Goal: Transaction & Acquisition: Purchase product/service

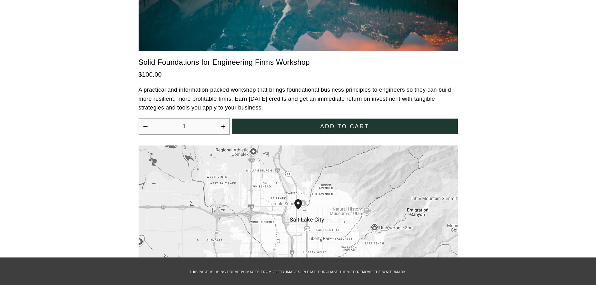
scroll to position [1563, 0]
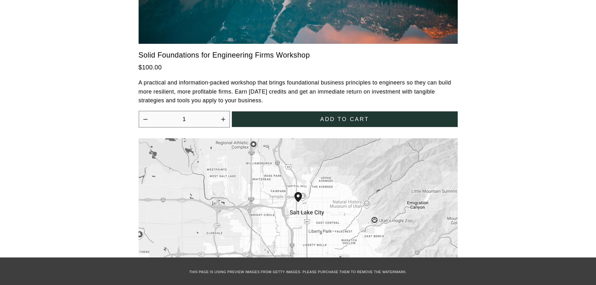
click at [363, 116] on span "Add to cart" at bounding box center [344, 119] width 49 height 7
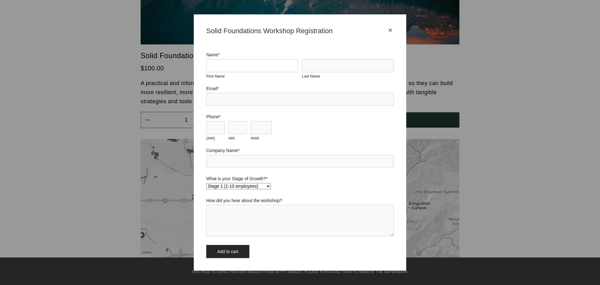
click at [278, 70] on input "First Name" at bounding box center [252, 65] width 92 height 13
type input "Nicole"
click at [321, 63] on input "Last Name" at bounding box center [348, 65] width 92 height 13
type input "King"
click at [254, 98] on input "Email *" at bounding box center [300, 99] width 188 height 13
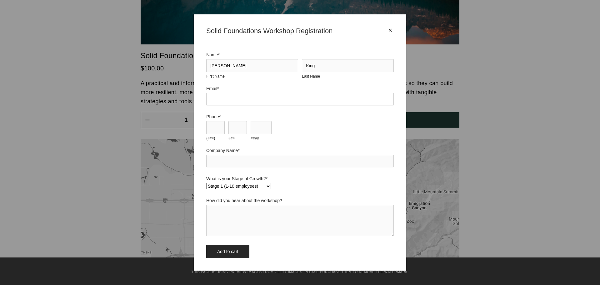
type input "nking@rewildgroup.com"
click at [217, 128] on input "(###)" at bounding box center [215, 127] width 18 height 13
type input "303"
type input "681"
type input "1652"
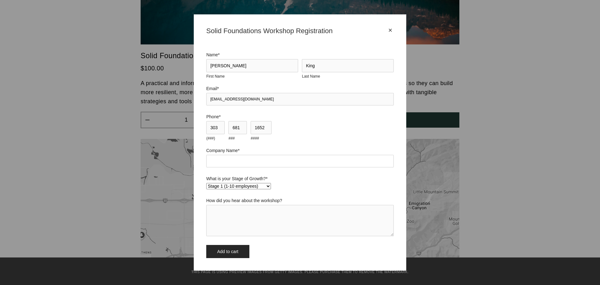
click at [226, 161] on input "Company Name *" at bounding box center [300, 161] width 188 height 13
type input "The ReWild Group"
click at [261, 219] on textarea "How did you hear about the workshop?" at bounding box center [300, 220] width 188 height 31
type textarea "Cliff"
click at [234, 252] on input "Add to cart" at bounding box center [227, 251] width 43 height 13
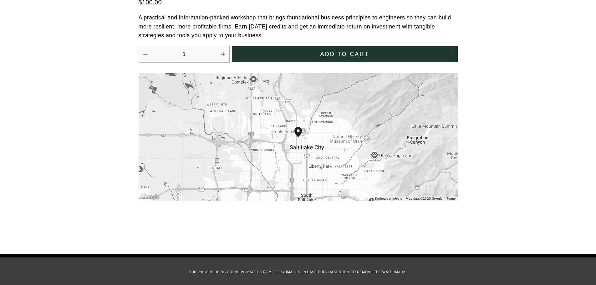
scroll to position [1741, 0]
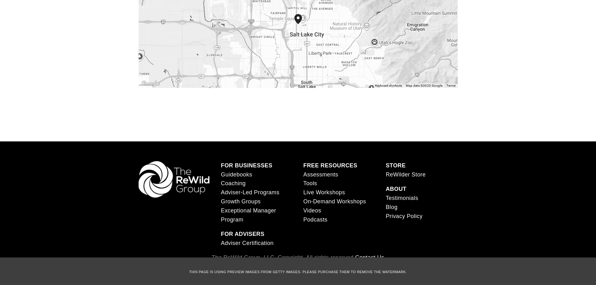
click at [401, 162] on strong "STORE" at bounding box center [395, 165] width 20 height 6
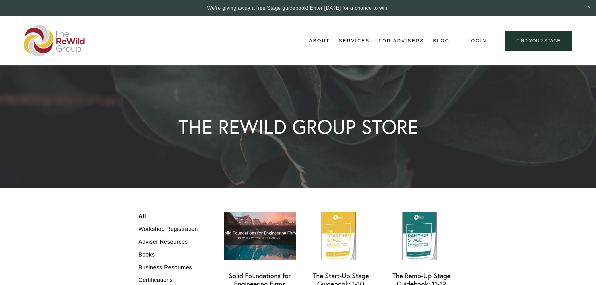
click at [587, 6] on span "Close Announcement" at bounding box center [588, 7] width 14 height 14
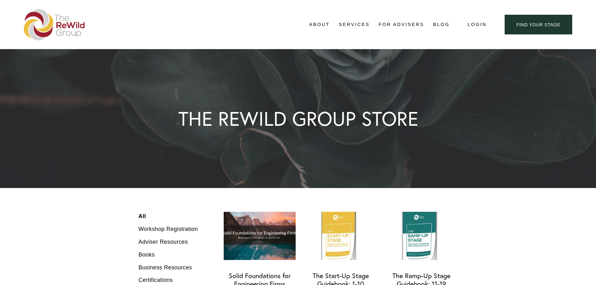
click at [472, 26] on span "Login" at bounding box center [476, 24] width 19 height 8
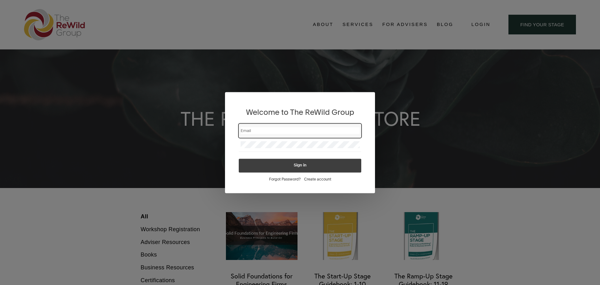
click at [452, 112] on div "Welcome to The ReWild Group Sign in Forgot Password? Create account" at bounding box center [300, 142] width 600 height 285
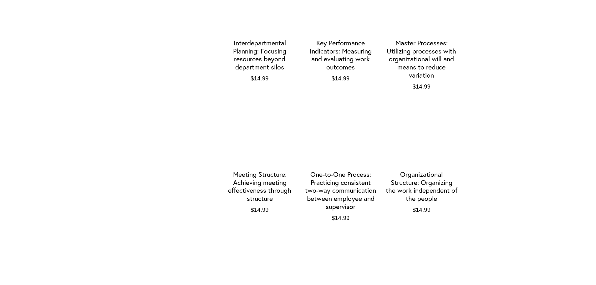
scroll to position [619, 0]
